Goal: Task Accomplishment & Management: Use online tool/utility

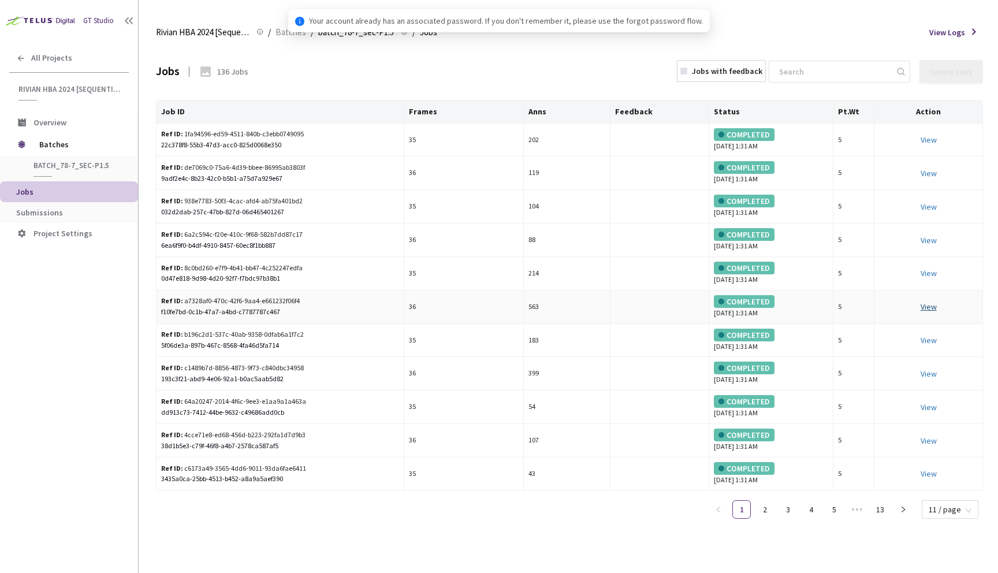
click at [928, 303] on link "View" at bounding box center [929, 307] width 16 height 10
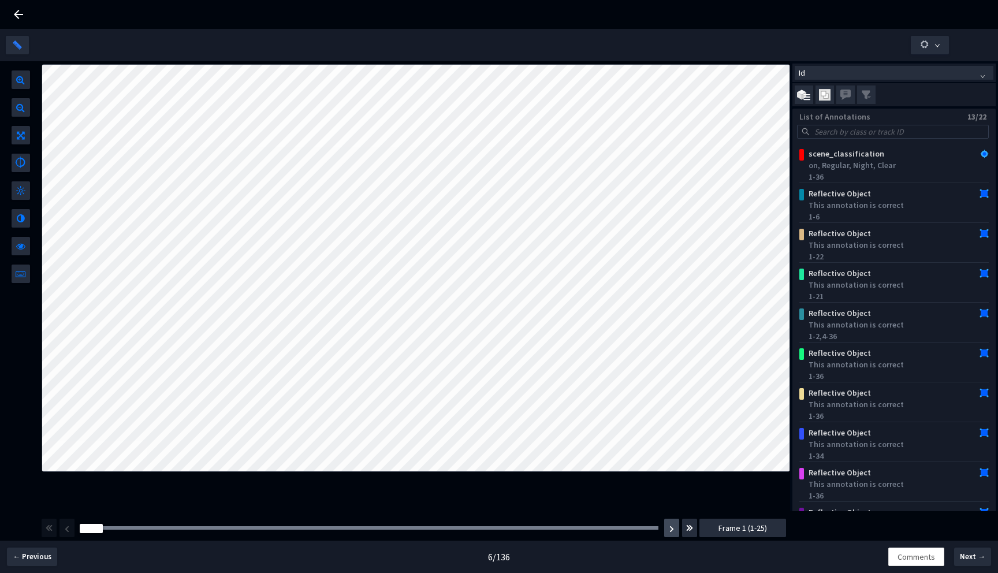
click at [674, 535] on button "button" at bounding box center [671, 528] width 15 height 18
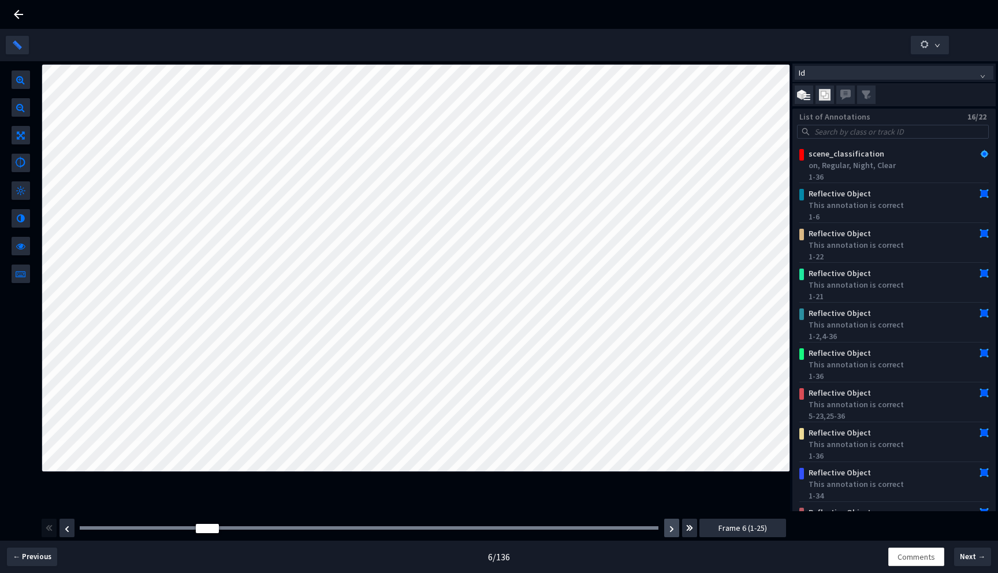
click at [674, 535] on button "button" at bounding box center [671, 528] width 15 height 18
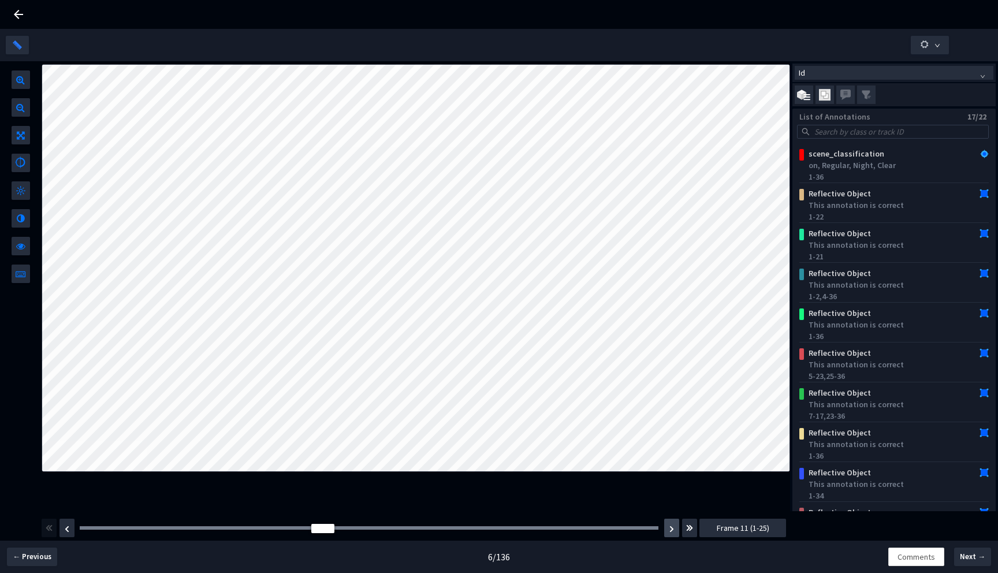
click at [674, 535] on button "button" at bounding box center [671, 528] width 15 height 18
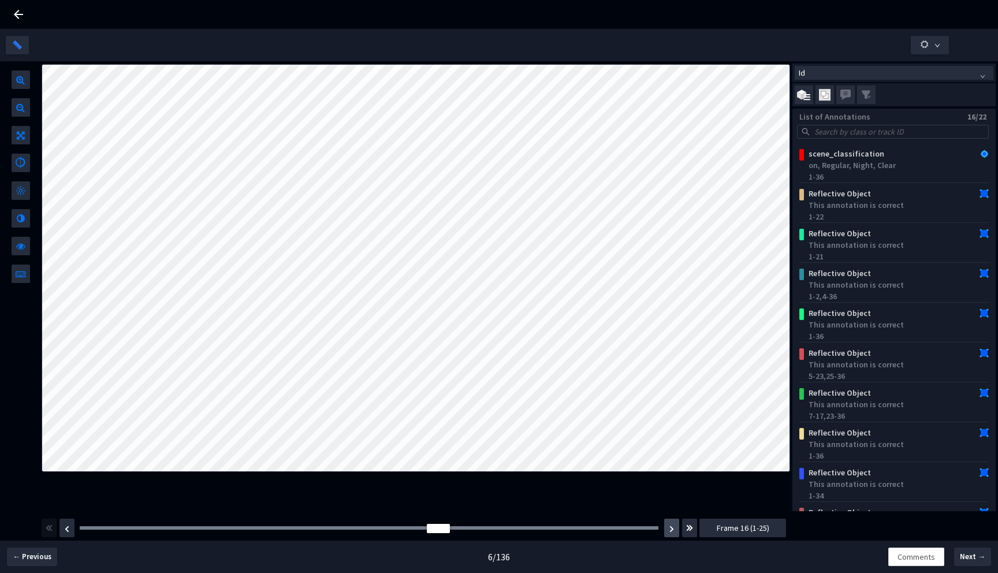
click at [674, 535] on button "button" at bounding box center [671, 528] width 15 height 18
click at [675, 535] on button "button" at bounding box center [671, 528] width 15 height 18
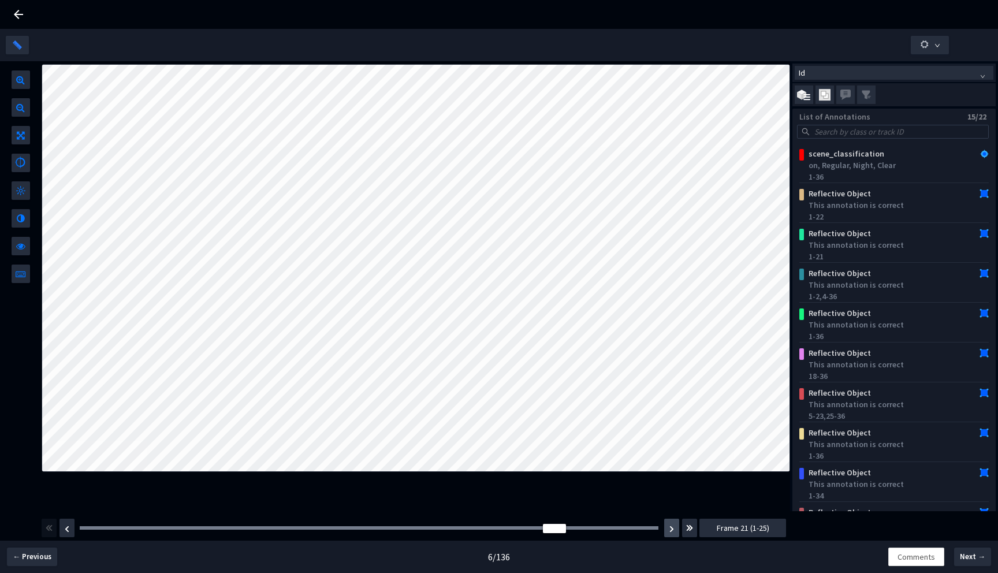
click at [675, 535] on button "button" at bounding box center [671, 528] width 15 height 18
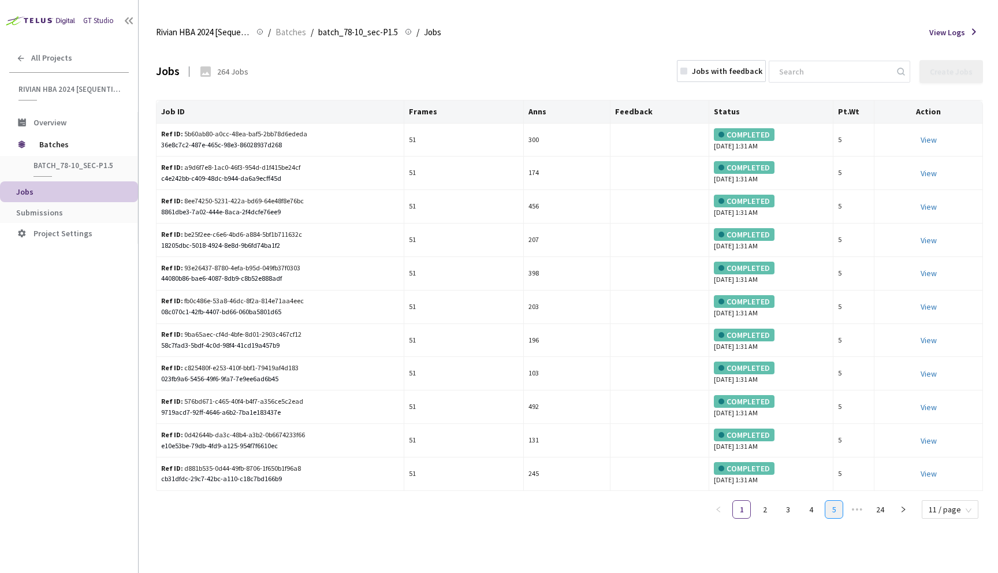
click at [841, 514] on link "5" at bounding box center [834, 509] width 17 height 17
click at [807, 507] on link "6" at bounding box center [811, 509] width 17 height 17
click at [935, 239] on link "View" at bounding box center [929, 240] width 16 height 10
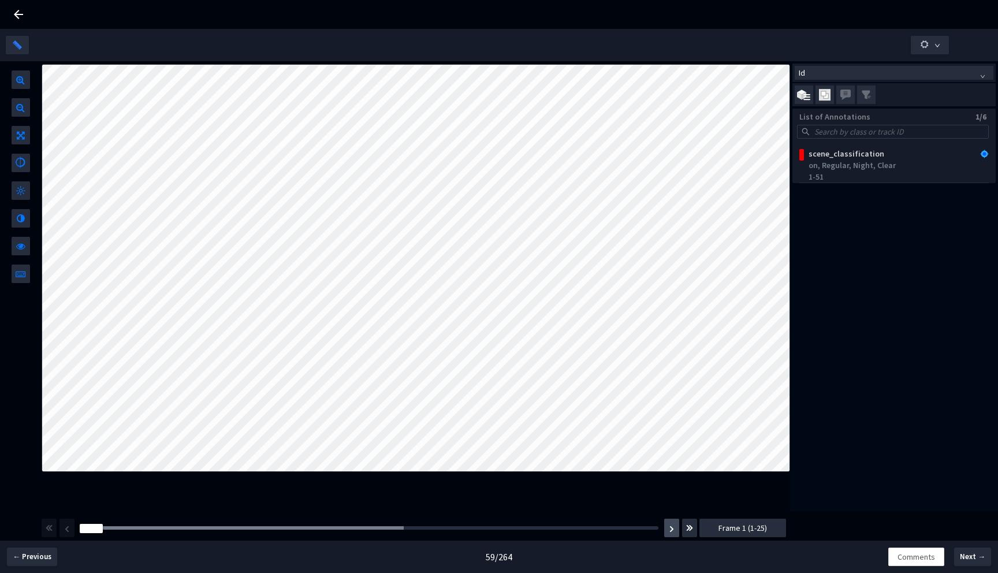
click at [670, 528] on img "button" at bounding box center [672, 529] width 5 height 7
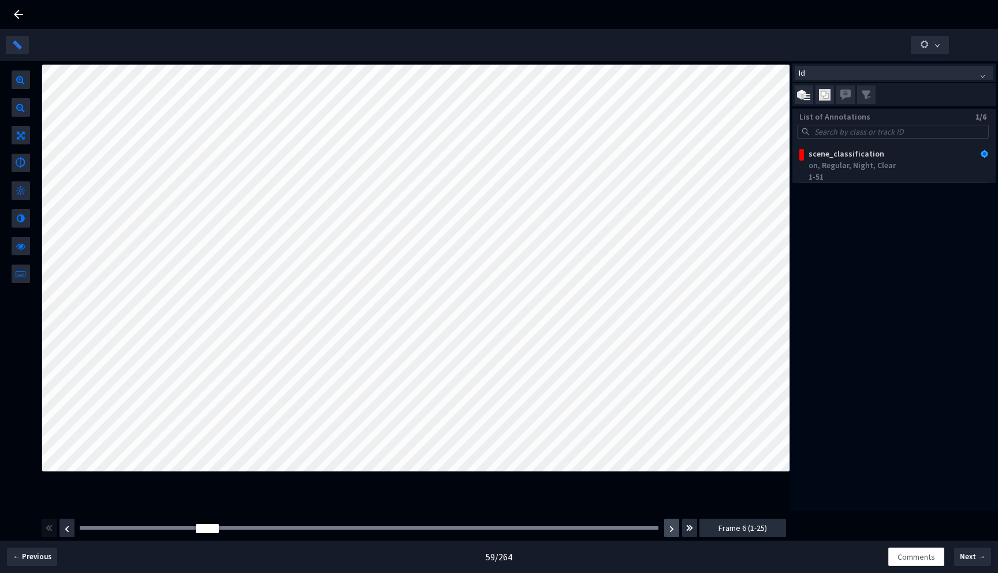
click at [670, 528] on img "button" at bounding box center [672, 529] width 5 height 7
click at [670, 527] on img "button" at bounding box center [672, 529] width 5 height 7
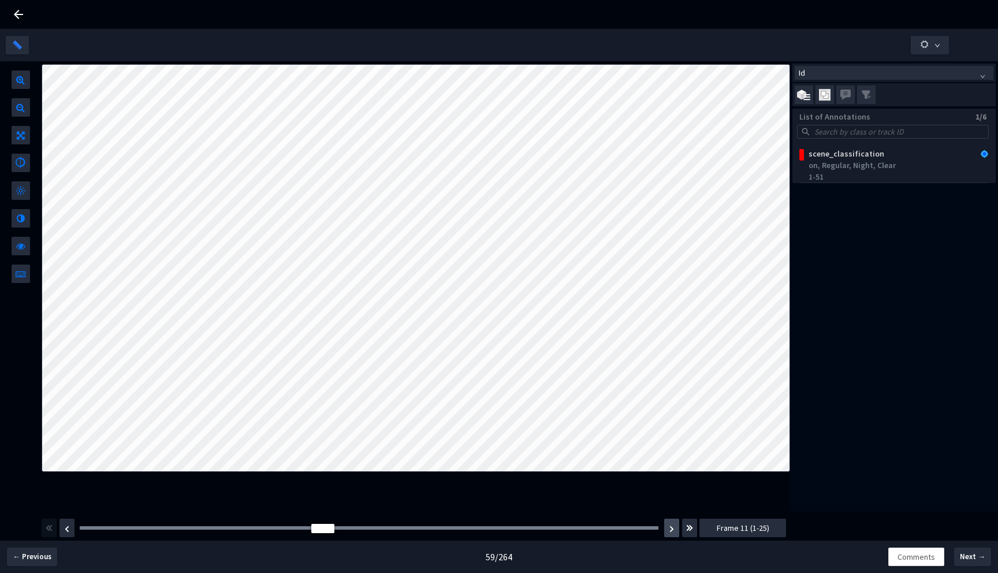
click at [670, 527] on img "button" at bounding box center [672, 529] width 5 height 7
click at [670, 526] on img "button" at bounding box center [672, 529] width 5 height 7
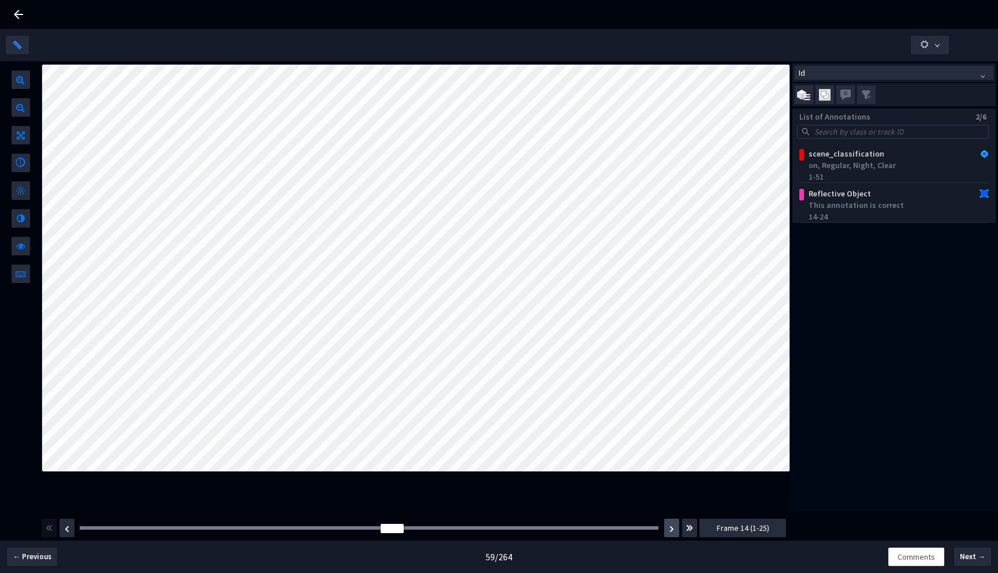
click at [670, 526] on img "button" at bounding box center [672, 529] width 5 height 7
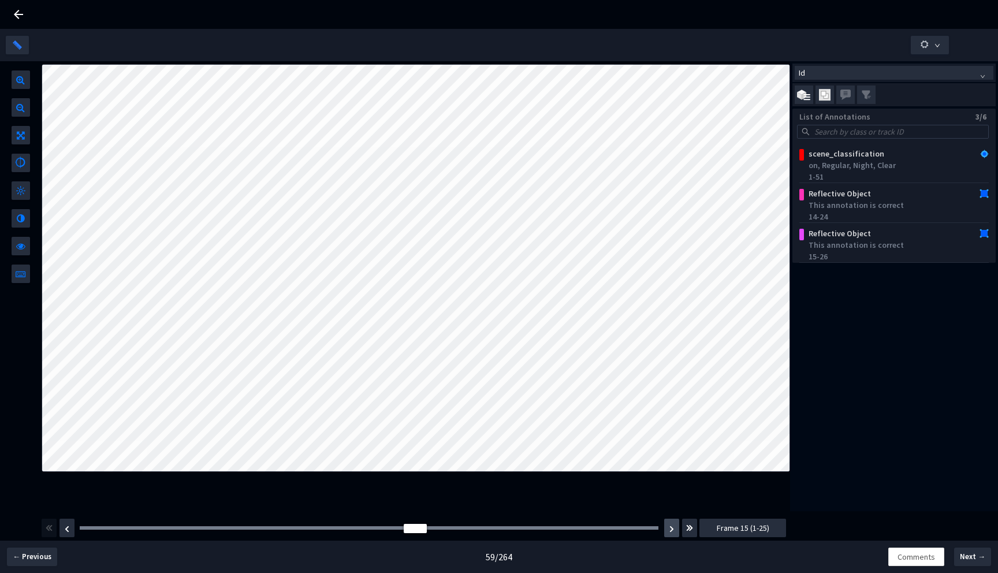
click at [670, 526] on img "button" at bounding box center [672, 529] width 5 height 7
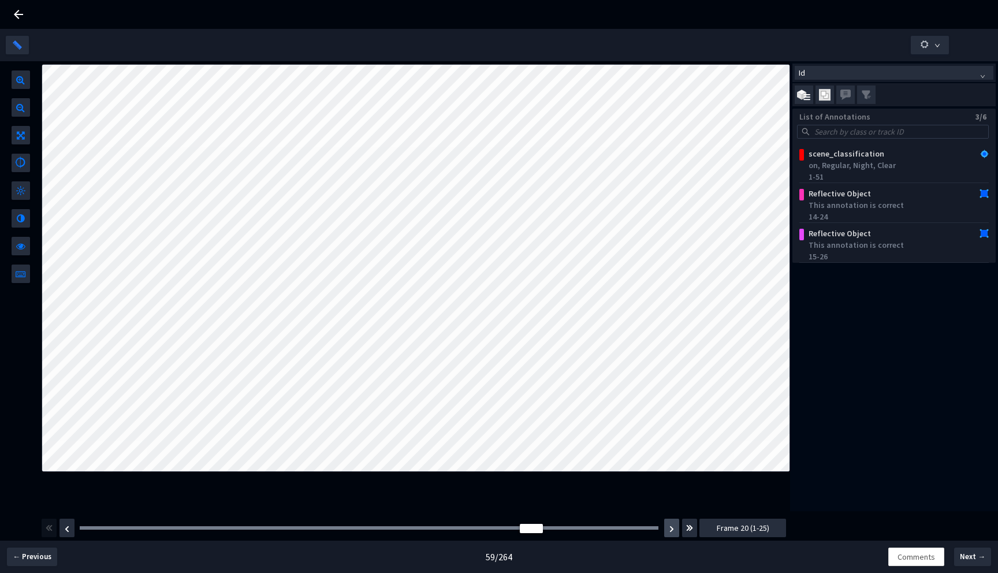
click at [670, 526] on img "button" at bounding box center [672, 529] width 5 height 7
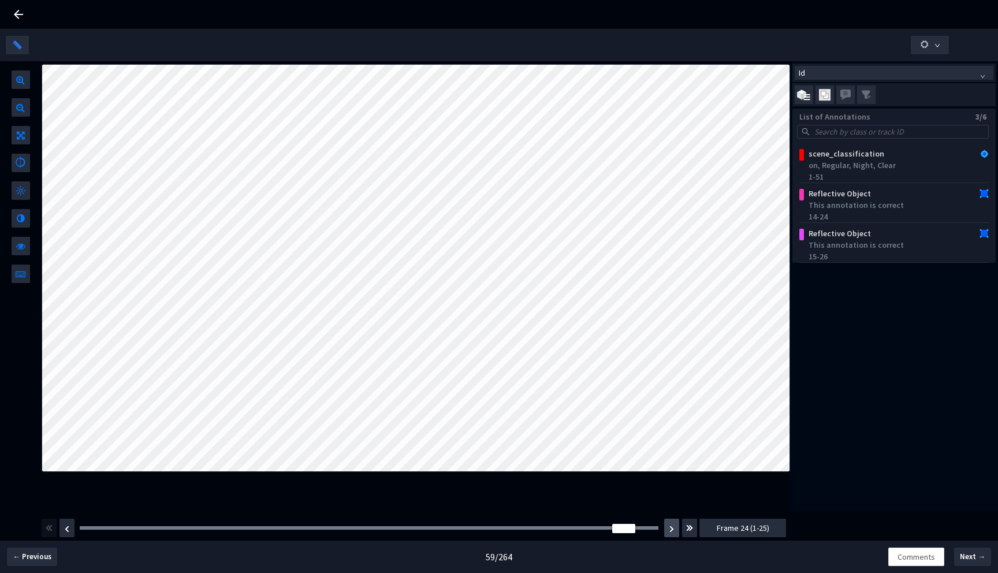
click at [670, 526] on img "button" at bounding box center [672, 529] width 5 height 7
